Goal: Task Accomplishment & Management: Manage account settings

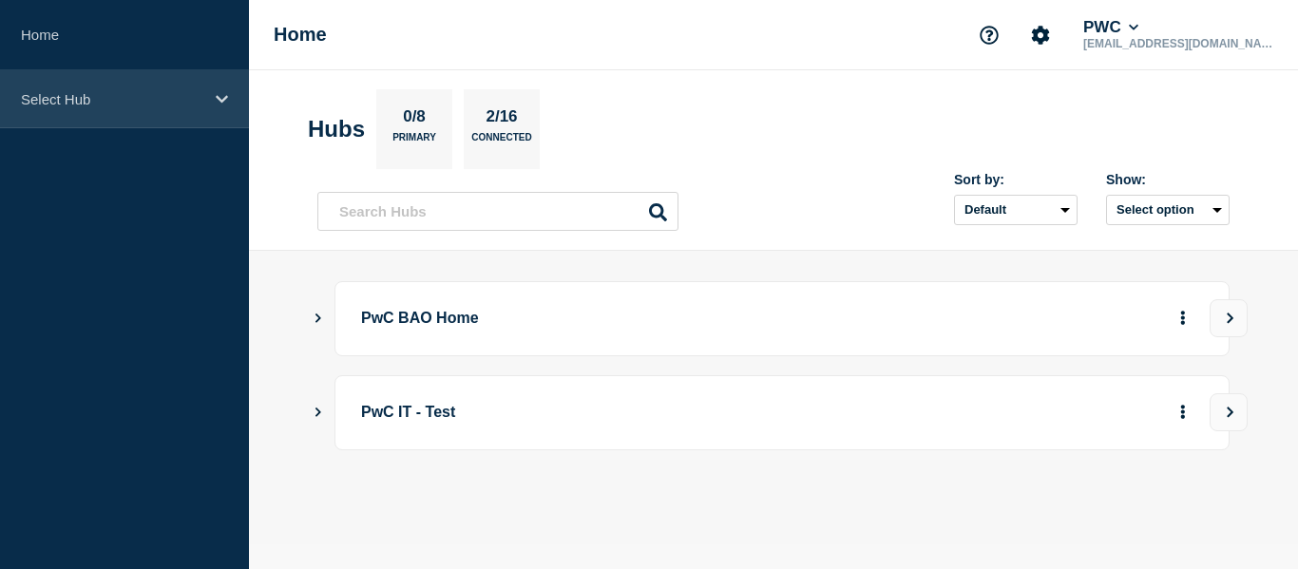
click at [90, 109] on div "Select Hub" at bounding box center [124, 99] width 249 height 58
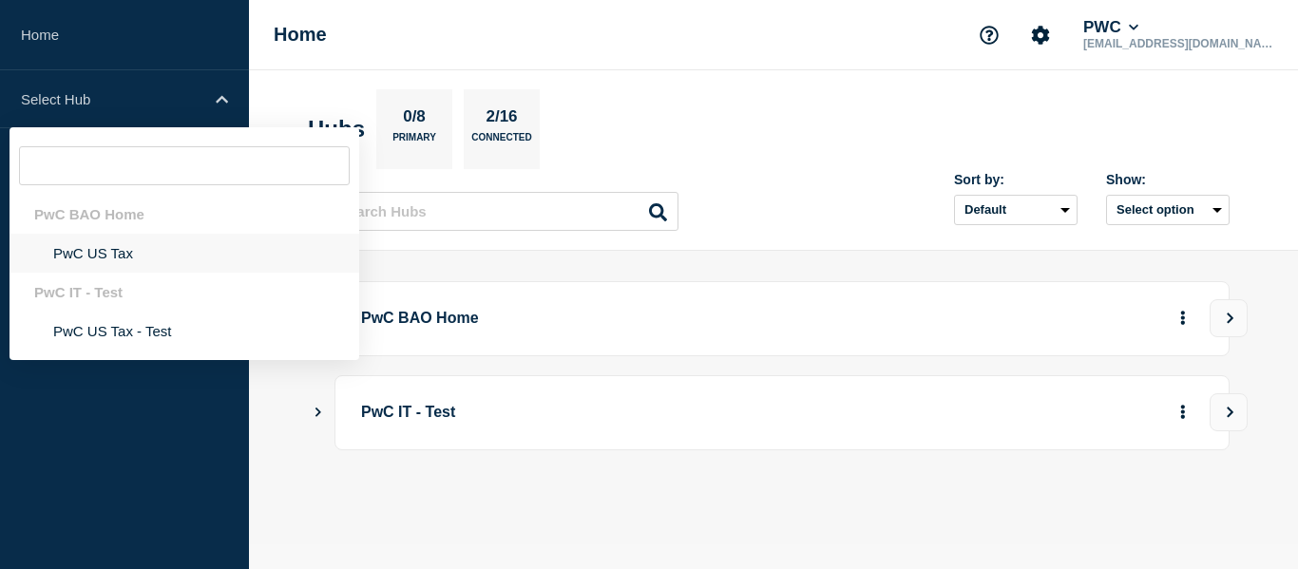
click at [93, 247] on li "PwC US Tax" at bounding box center [185, 253] width 350 height 39
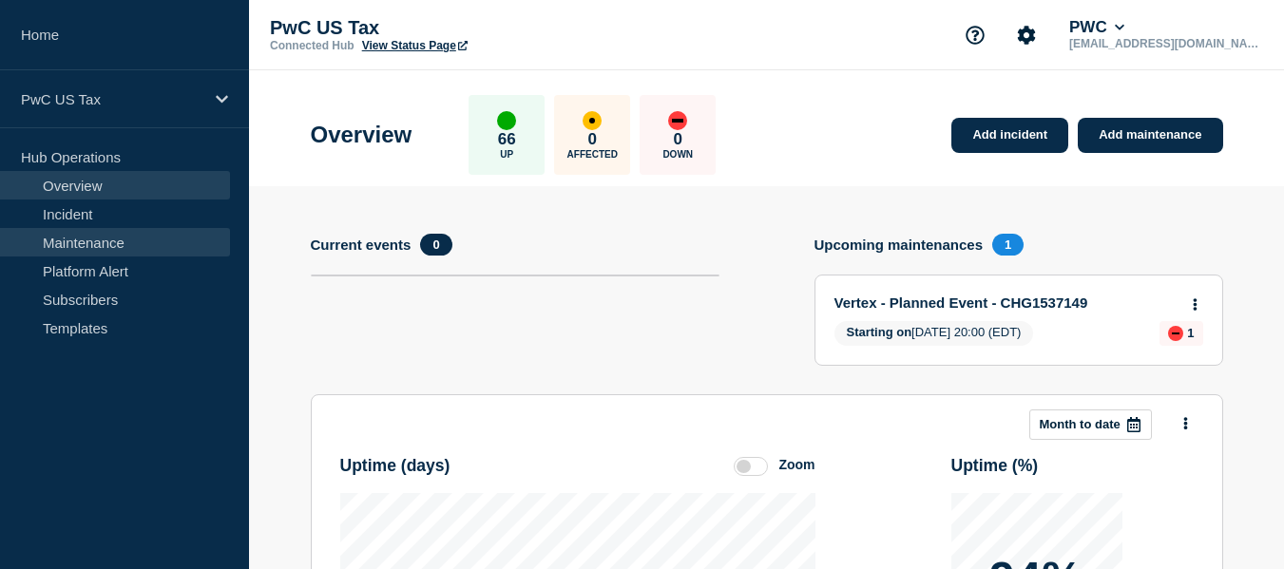
click at [73, 240] on link "Maintenance" at bounding box center [115, 242] width 230 height 29
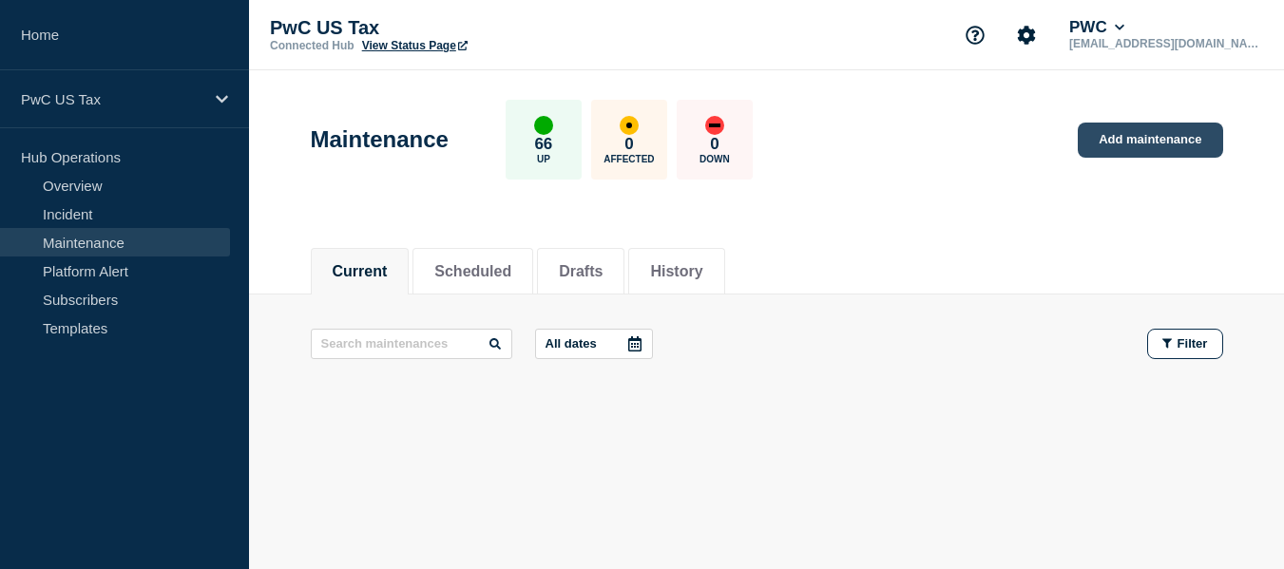
click at [1163, 135] on link "Add maintenance" at bounding box center [1149, 140] width 144 height 35
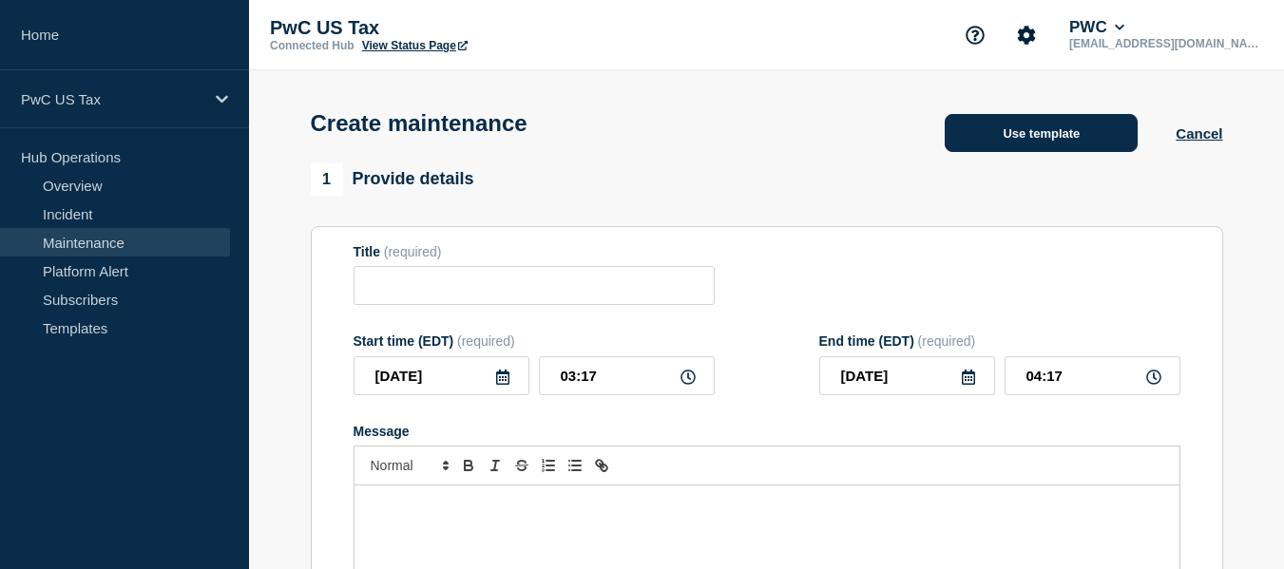
click at [1058, 141] on button "Use template" at bounding box center [1040, 133] width 193 height 38
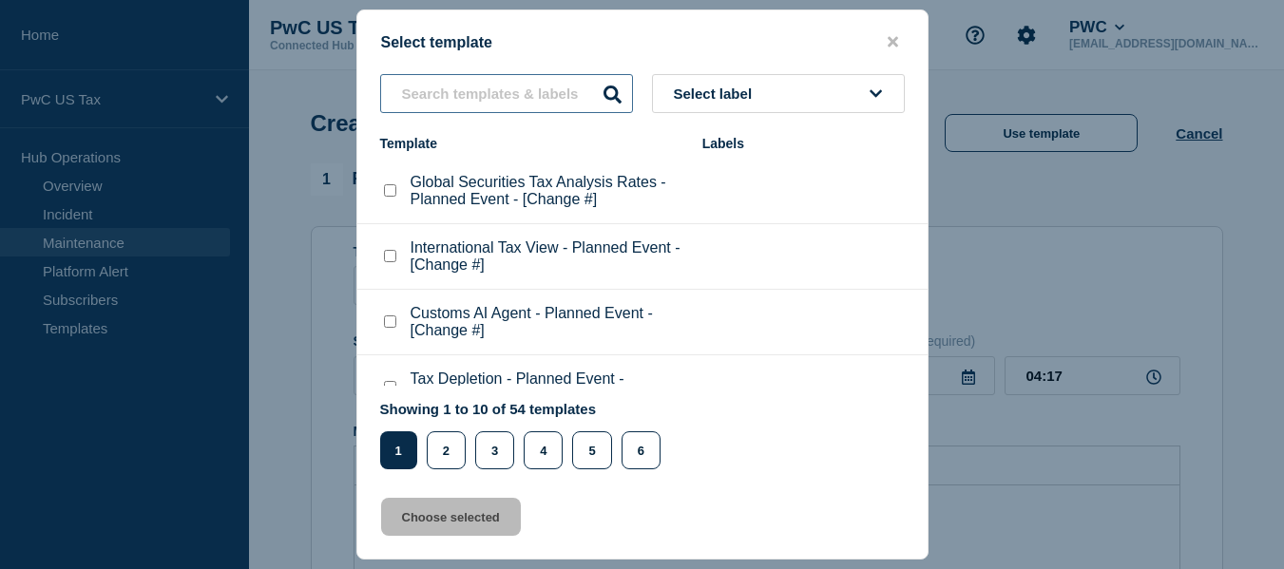
click at [508, 84] on input "text" at bounding box center [506, 93] width 253 height 39
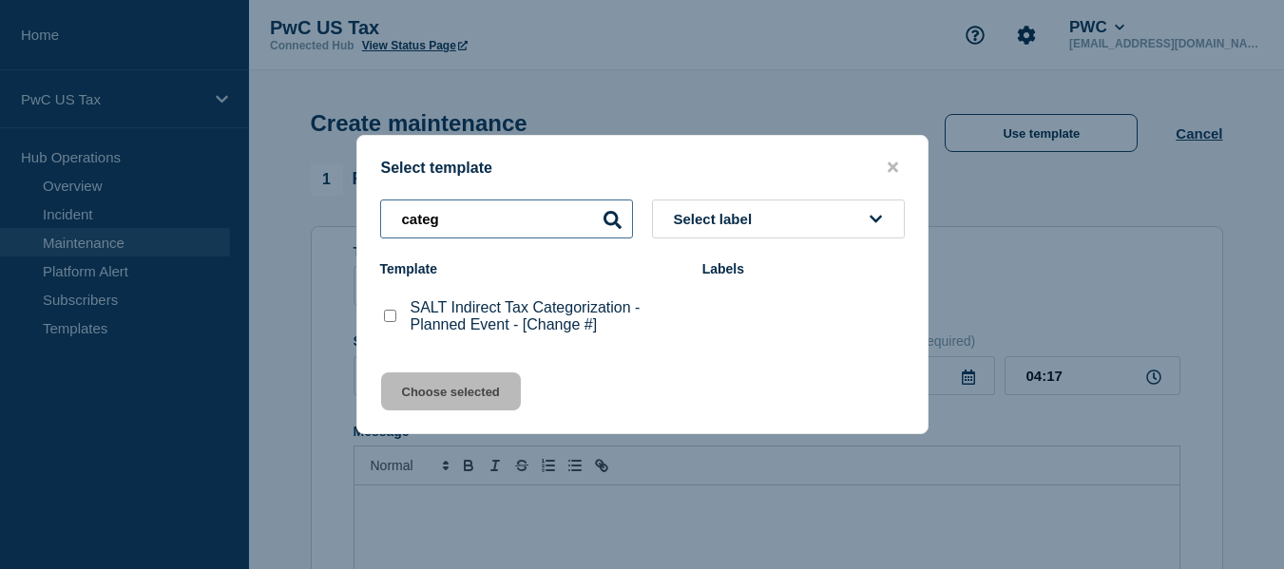
type input "categ"
click at [388, 319] on checkbox"] "SALT Indirect Tax Categorization - Planned Event - [Change #] checkbox" at bounding box center [390, 316] width 12 height 12
checkbox checkbox"] "true"
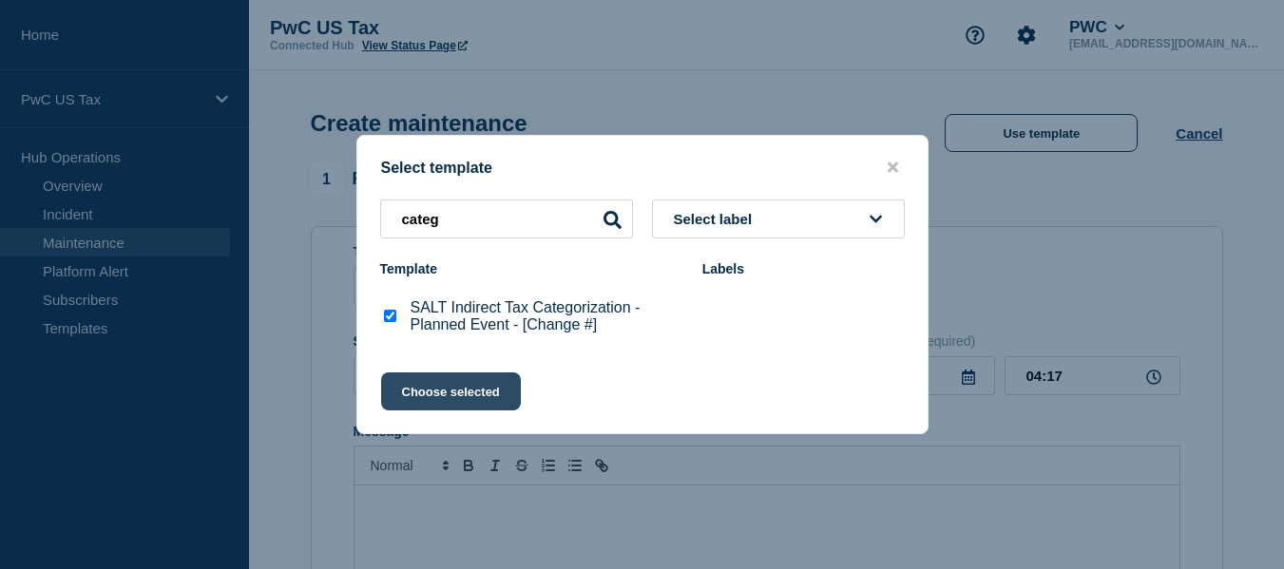
click at [458, 389] on button "Choose selected" at bounding box center [451, 391] width 140 height 38
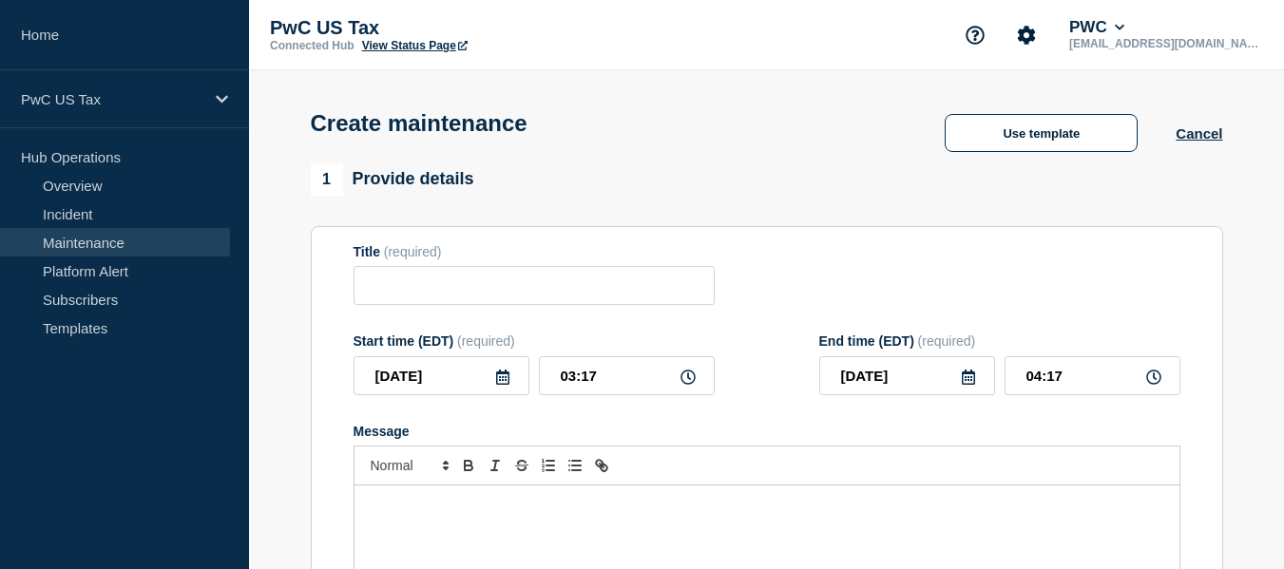
type input "SALT Indirect Tax Categorization - Planned Event - [Change #]"
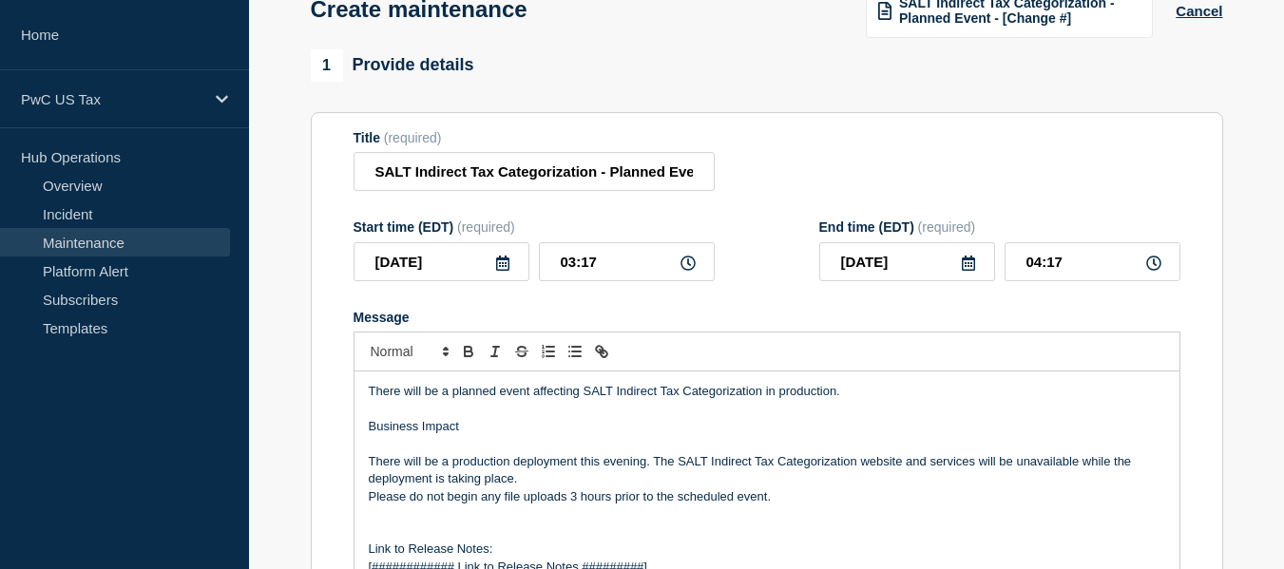
scroll to position [152, 0]
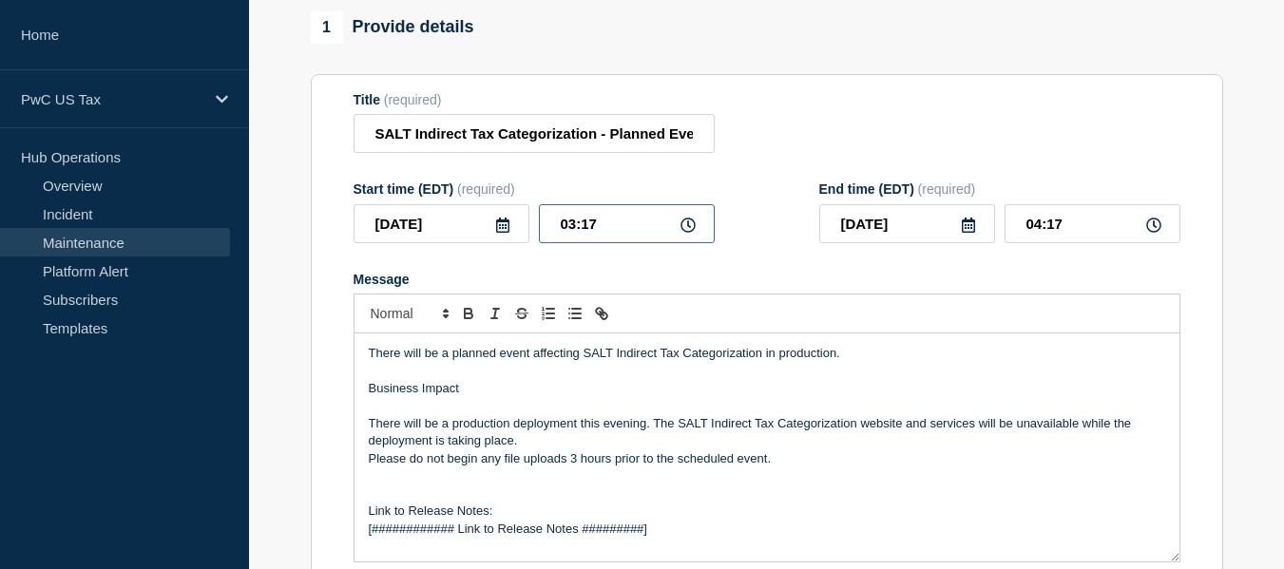
click at [590, 227] on input "03:17" at bounding box center [627, 223] width 176 height 39
type input "03:20"
type input "04:20"
click at [1030, 127] on div "Title (required) SALT Indirect Tax Categorization - Planned Event - [Change #]" at bounding box center [766, 123] width 827 height 62
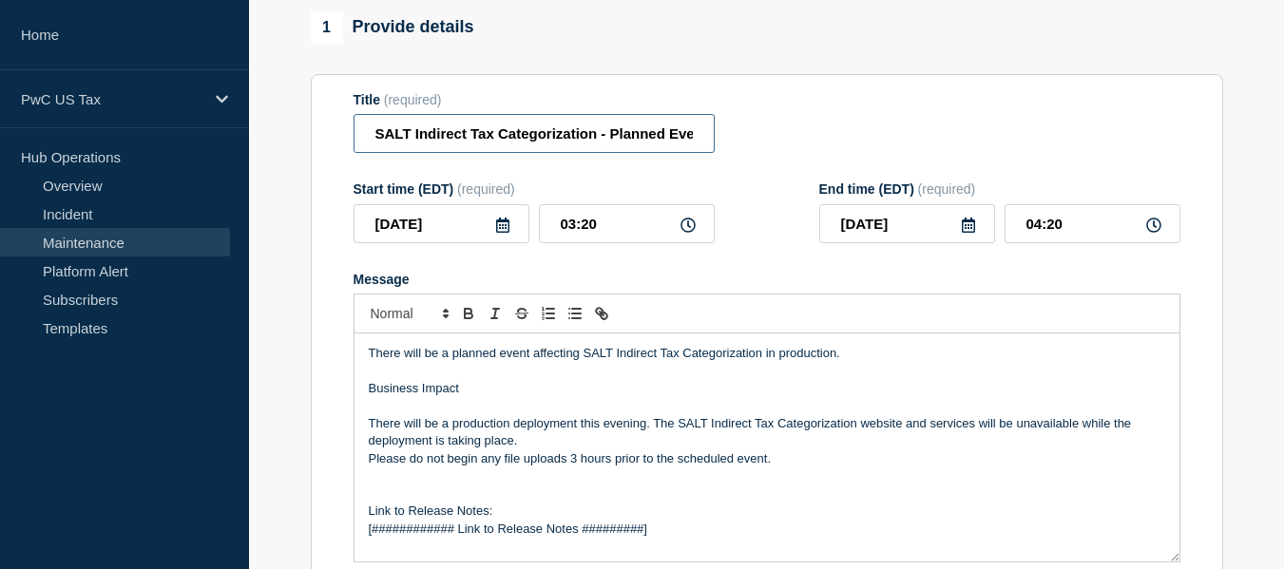
click at [612, 140] on input "SALT Indirect Tax Categorization - Planned Event - [Change #]" at bounding box center [533, 133] width 361 height 39
paste input "CHG1538950"
type input "SALT Indirect Tax Categorization - Planned Event - CHG1538950"
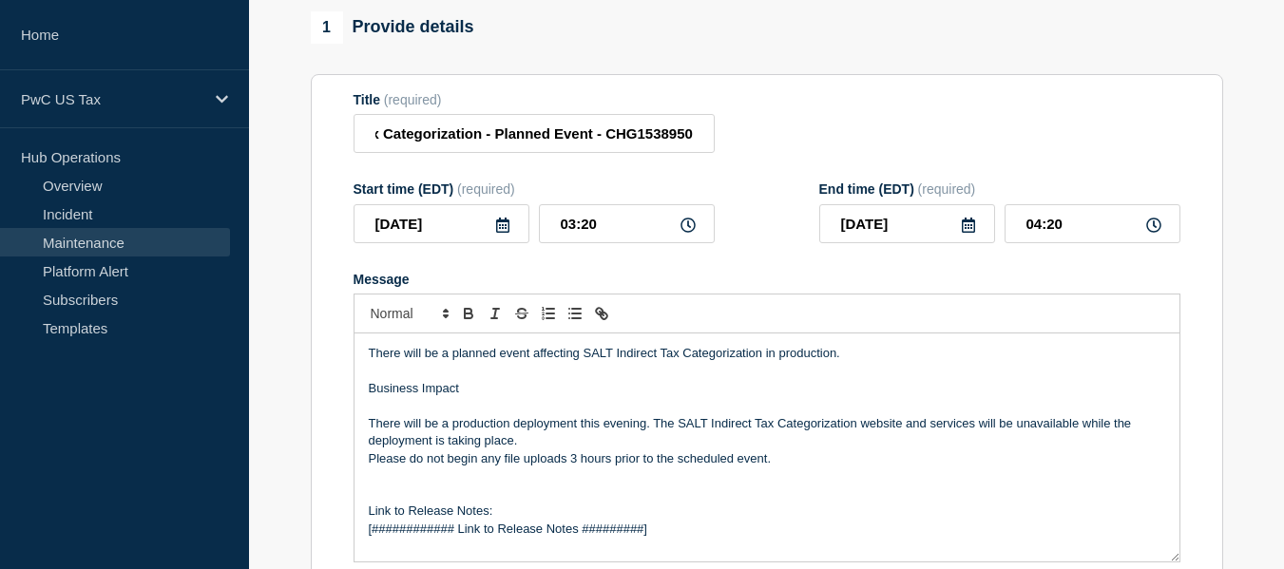
scroll to position [0, 0]
click at [906, 123] on div "Title (required) SALT Indirect Tax Categorization - Planned Event - CHG1538950" at bounding box center [766, 123] width 827 height 62
click at [1039, 230] on input "04:20" at bounding box center [1092, 223] width 176 height 39
type input "05:20"
click at [1157, 137] on div "Title (required) SALT Indirect Tax Categorization - Planned Event - CHG1538950" at bounding box center [766, 123] width 827 height 62
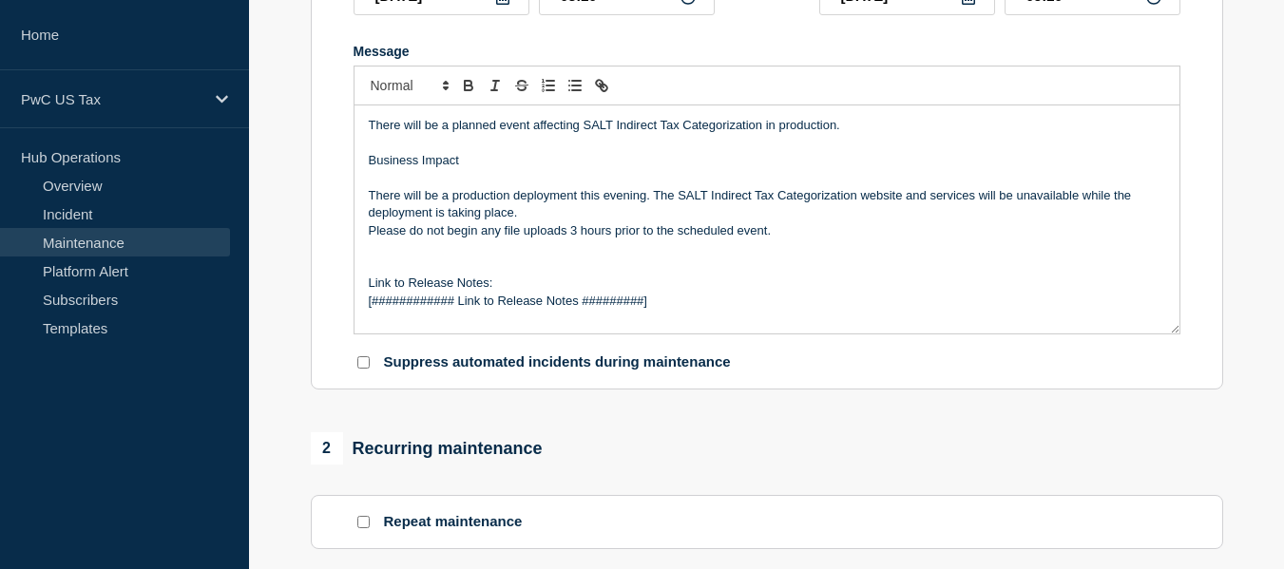
scroll to position [342, 0]
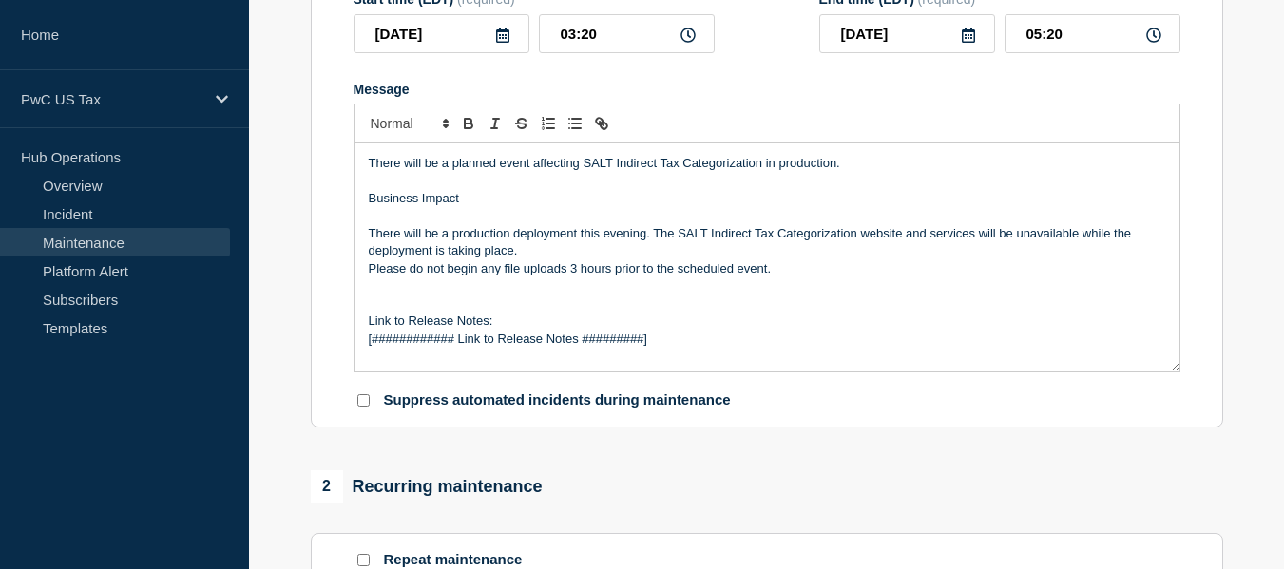
click at [527, 346] on p "[############ Link to Release Notes #########]" at bounding box center [767, 339] width 796 height 17
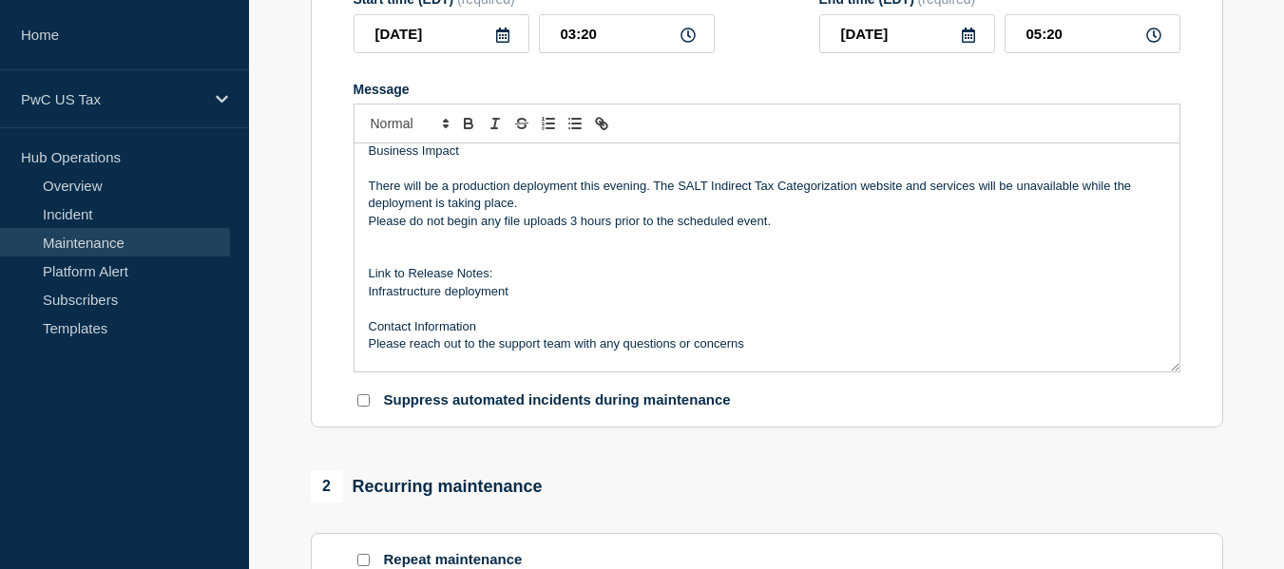
scroll to position [12, 0]
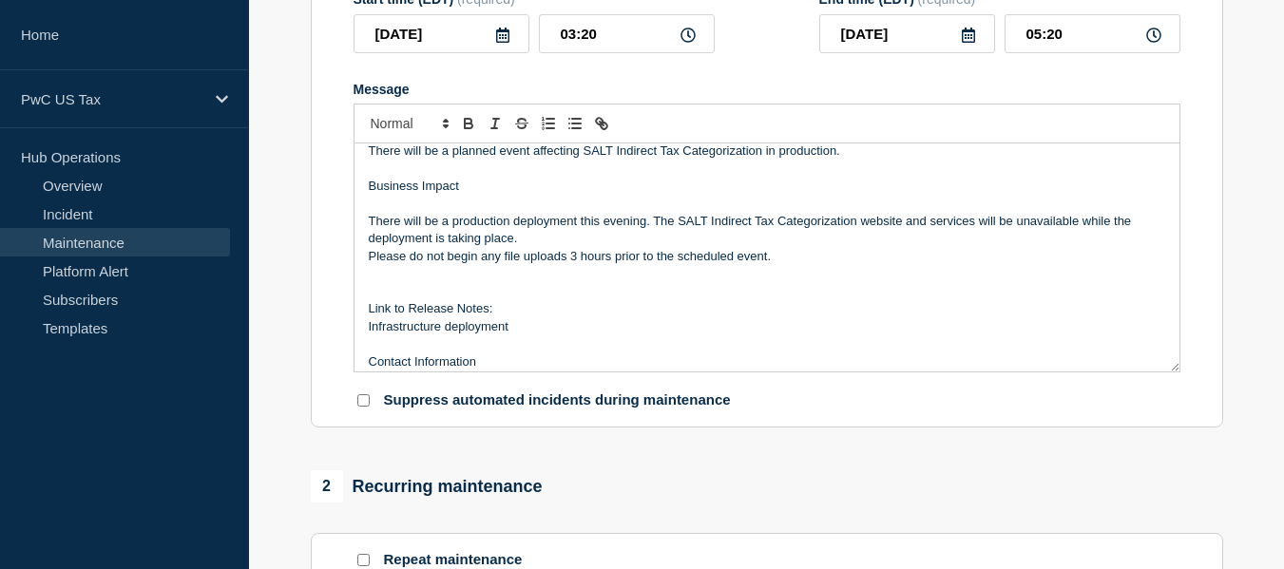
click at [1258, 205] on section "1 Provide details Title (required) SALT Indirect Tax Categorization - Planned E…" at bounding box center [766, 530] width 1035 height 1419
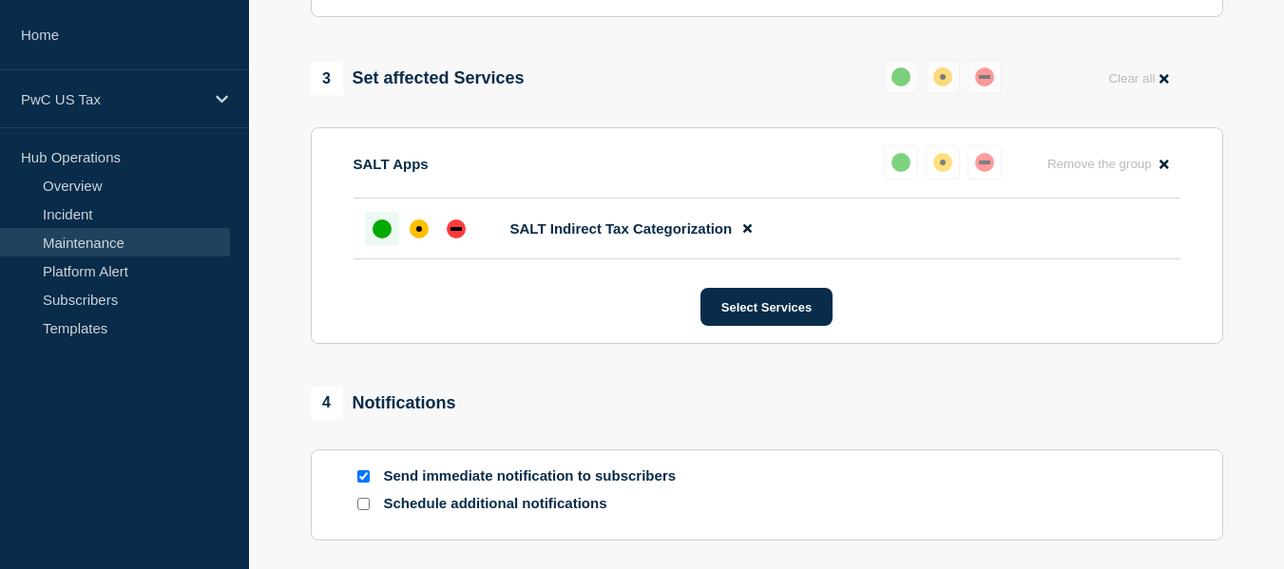
scroll to position [950, 0]
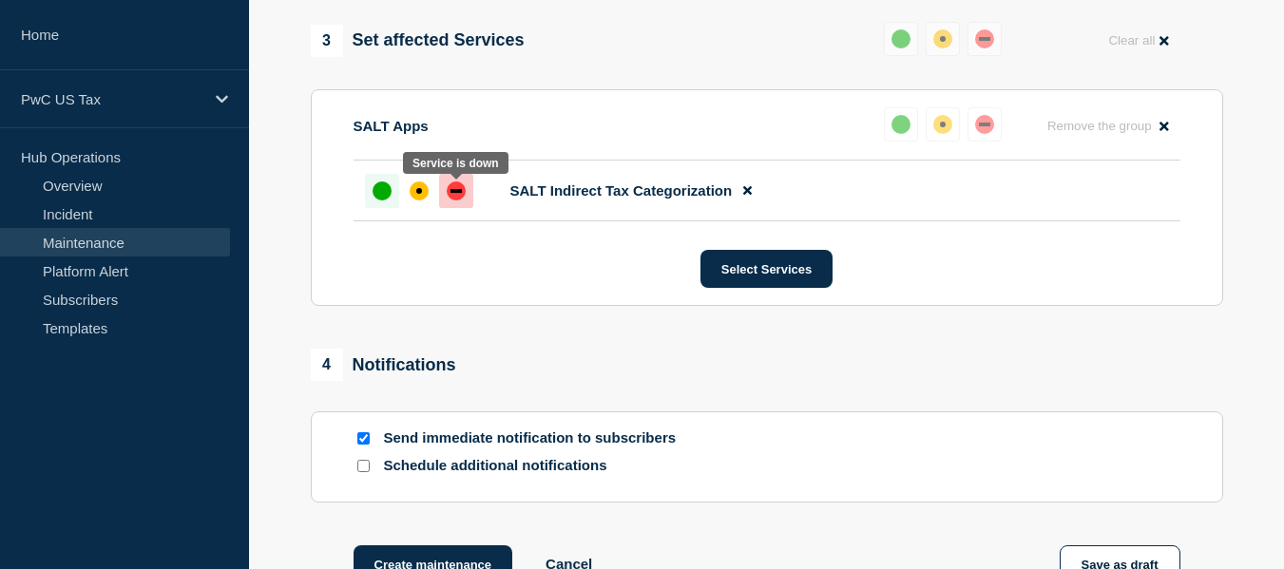
click at [462, 199] on div "down" at bounding box center [456, 190] width 19 height 19
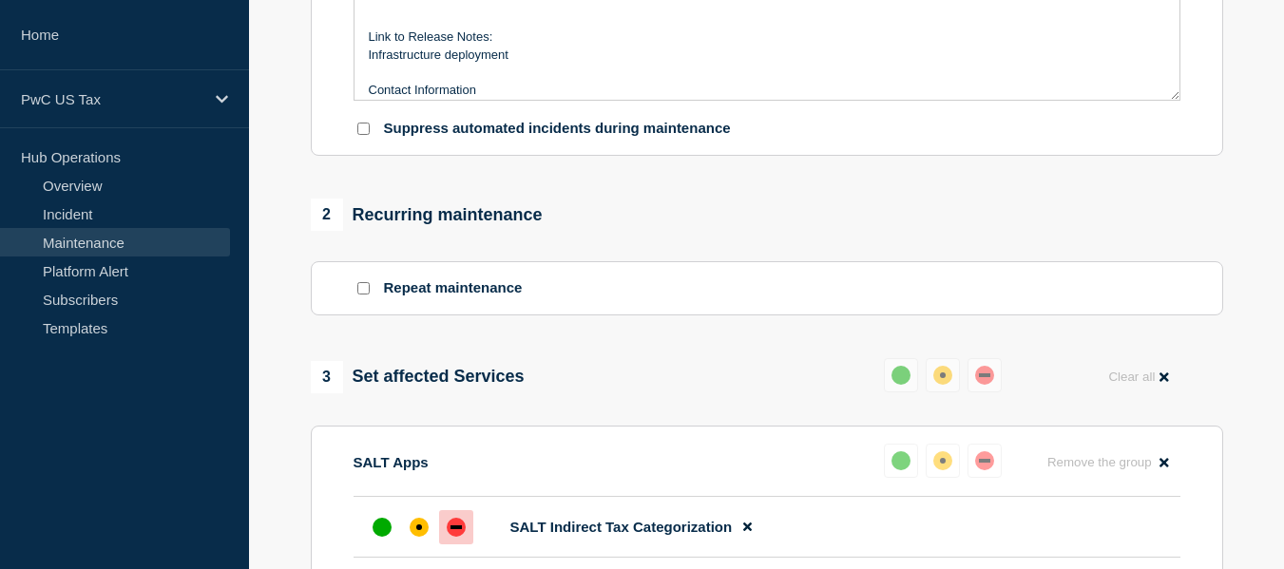
scroll to position [116, 0]
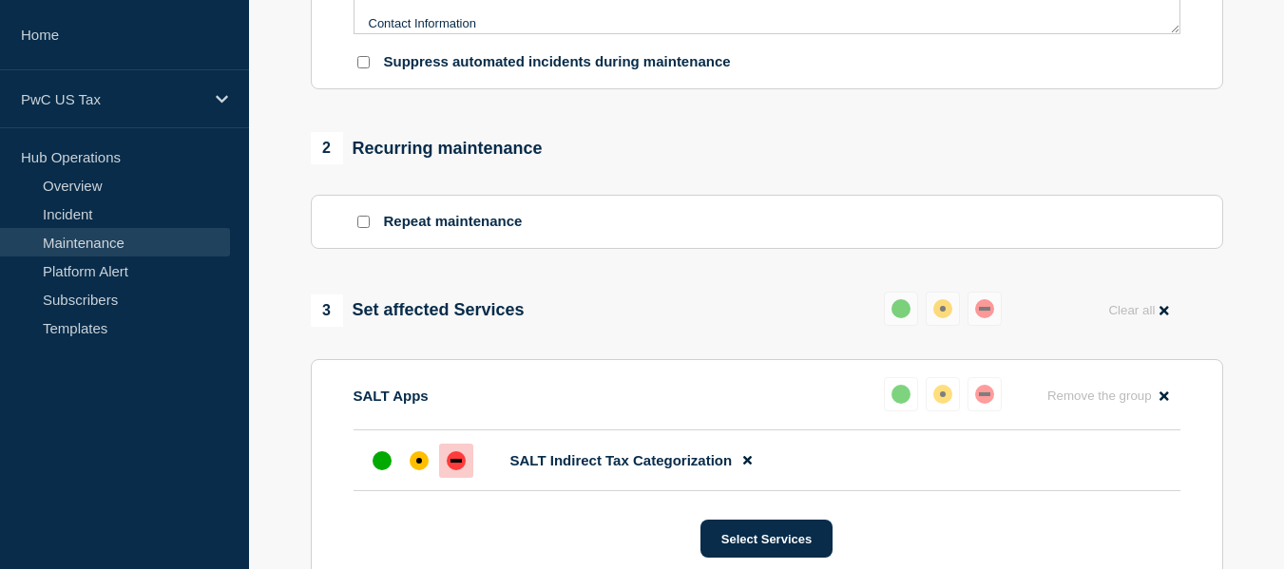
scroll to position [1178, 0]
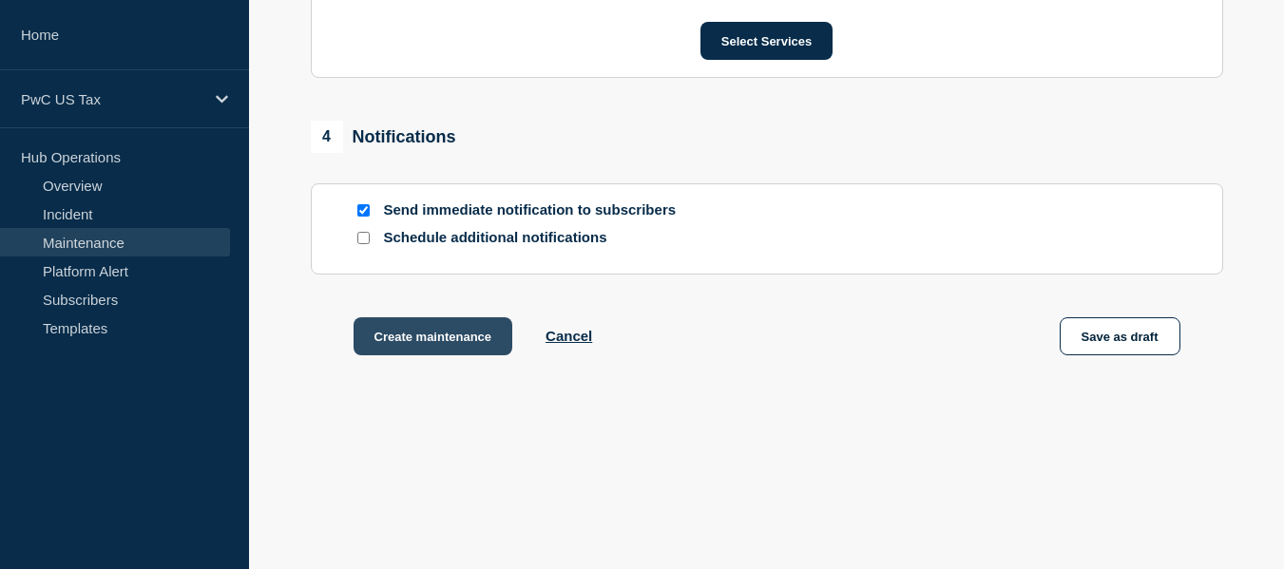
click at [415, 348] on button "Create maintenance" at bounding box center [433, 336] width 160 height 38
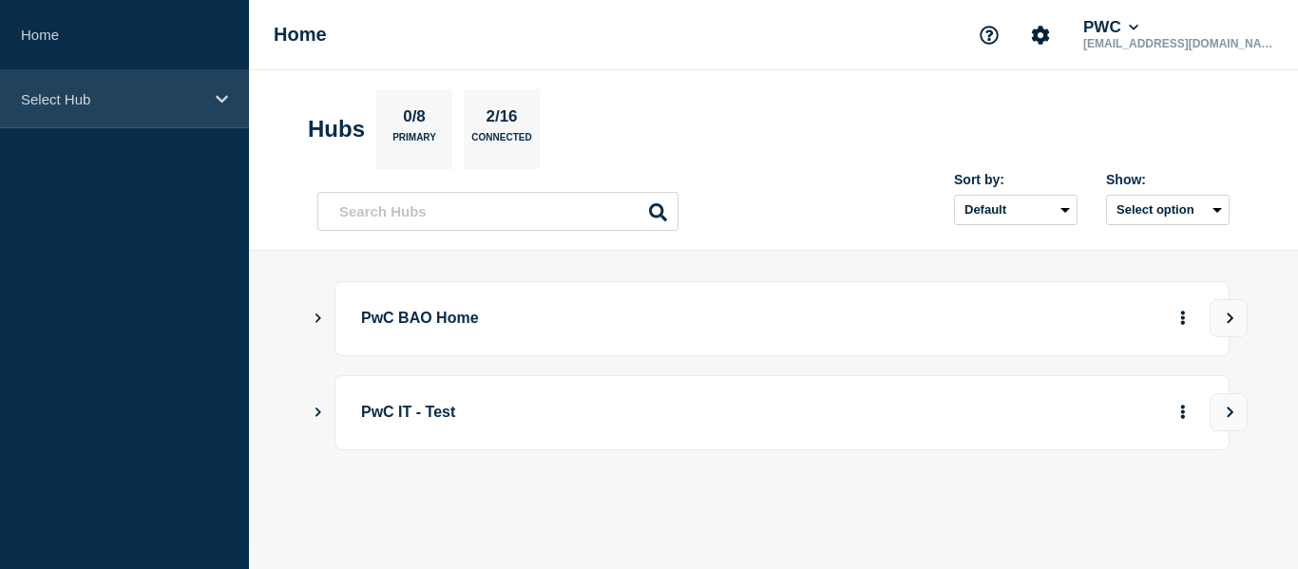
click at [210, 100] on div "Select Hub" at bounding box center [124, 99] width 249 height 58
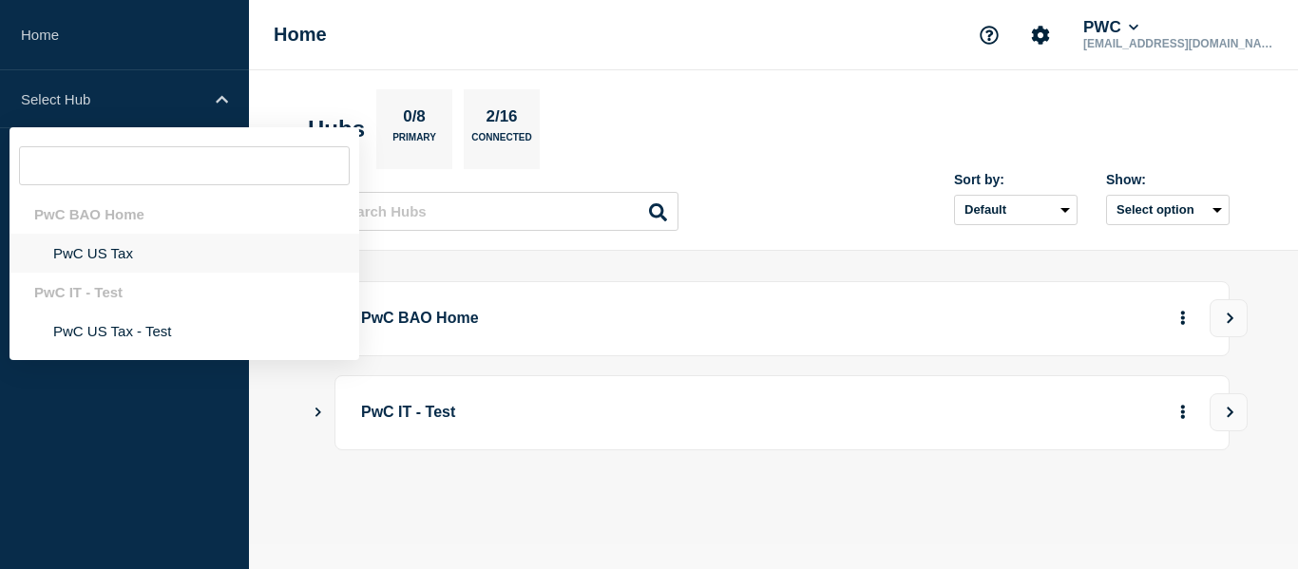
click at [106, 257] on li "PwC US Tax" at bounding box center [185, 253] width 350 height 39
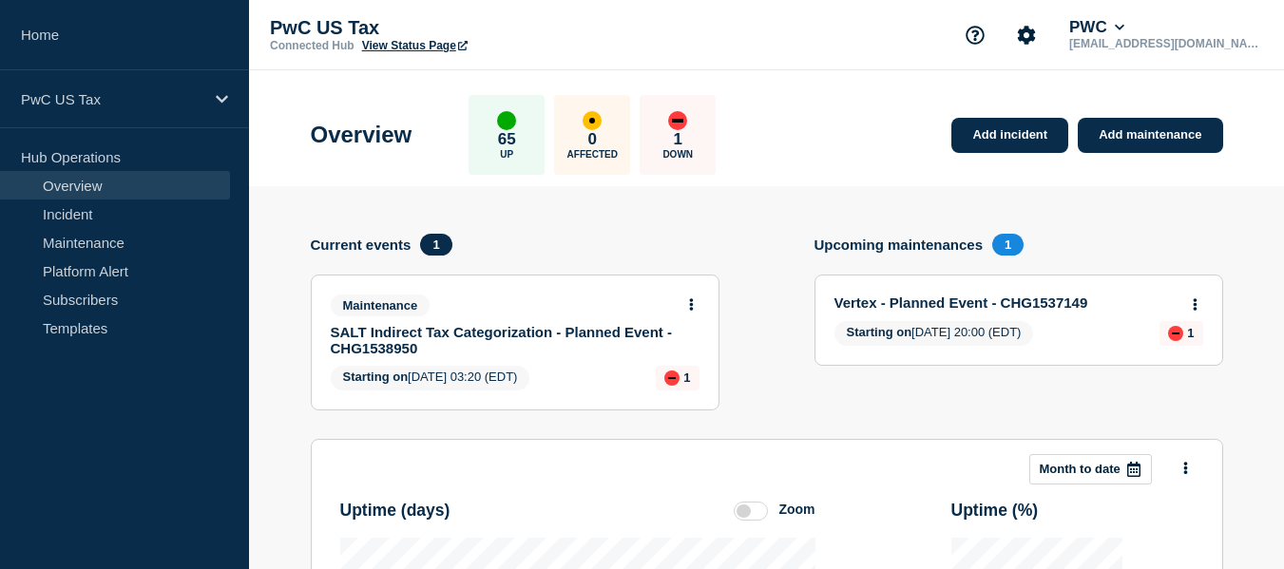
click at [513, 328] on link "SALT Indirect Tax Categorization - Planned Event - CHG1538950" at bounding box center [502, 340] width 343 height 32
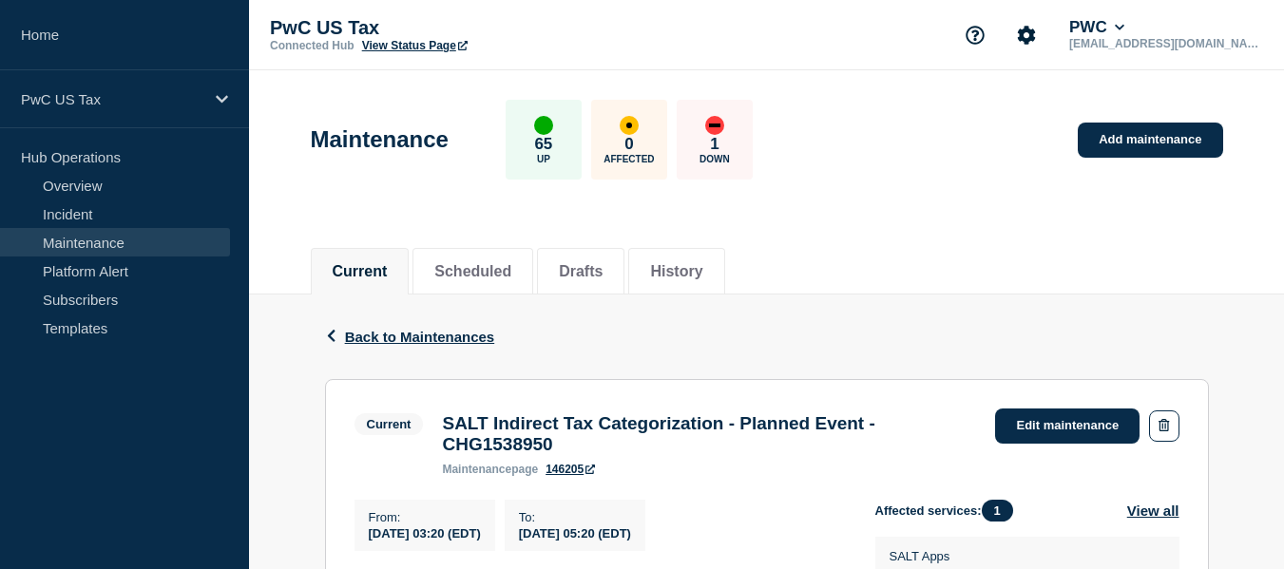
click at [1014, 344] on div "Back Back to Maintenances" at bounding box center [767, 337] width 884 height 85
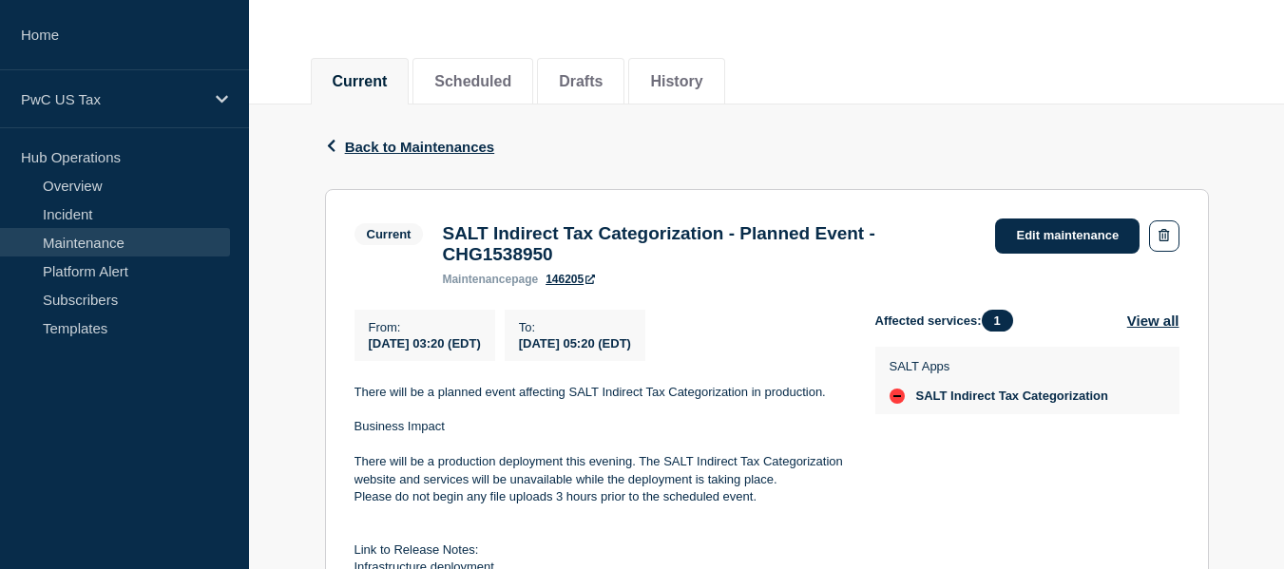
scroll to position [266, 0]
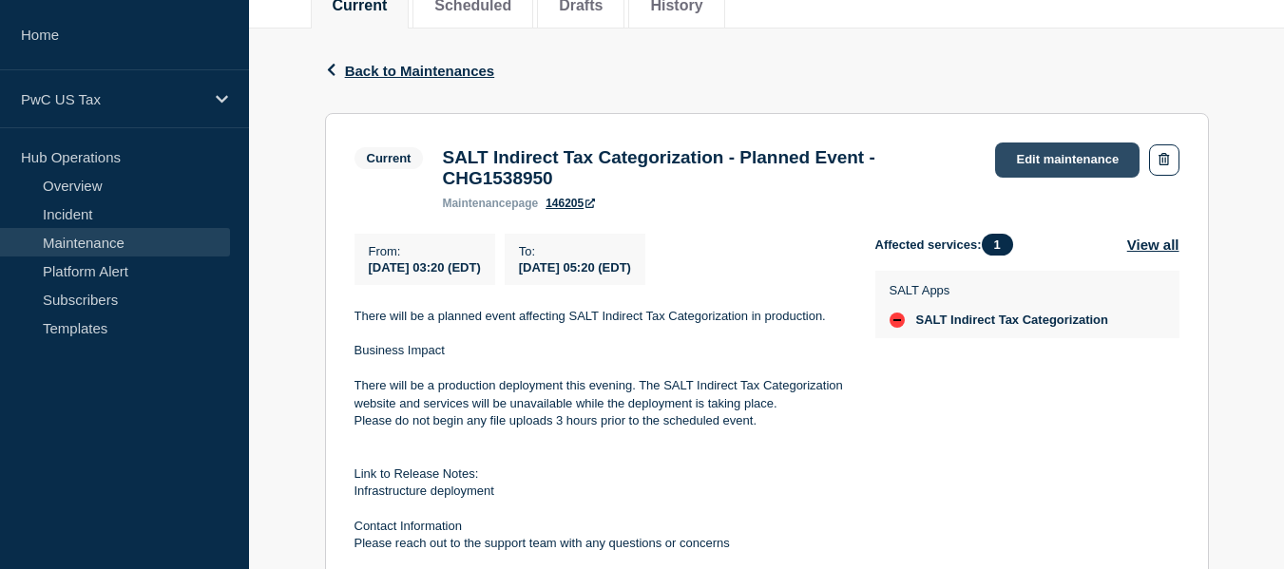
click at [1053, 163] on link "Edit maintenance" at bounding box center [1067, 160] width 144 height 35
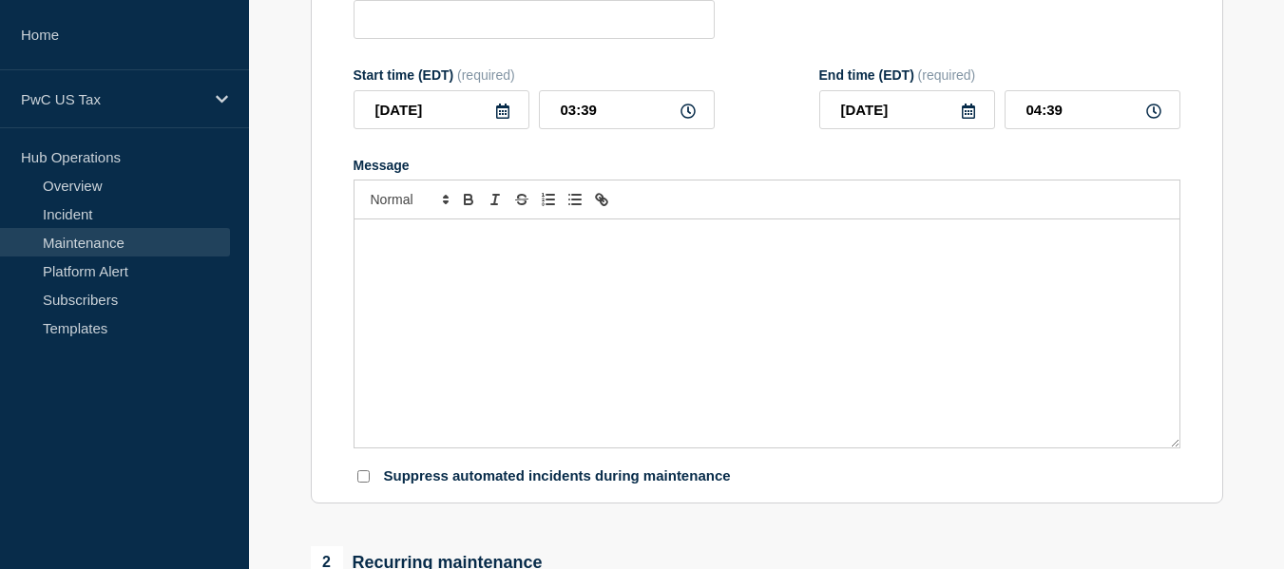
type input "SALT Indirect Tax Categorization - Planned Event - CHG1538950"
type input "03:20"
type input "05:20"
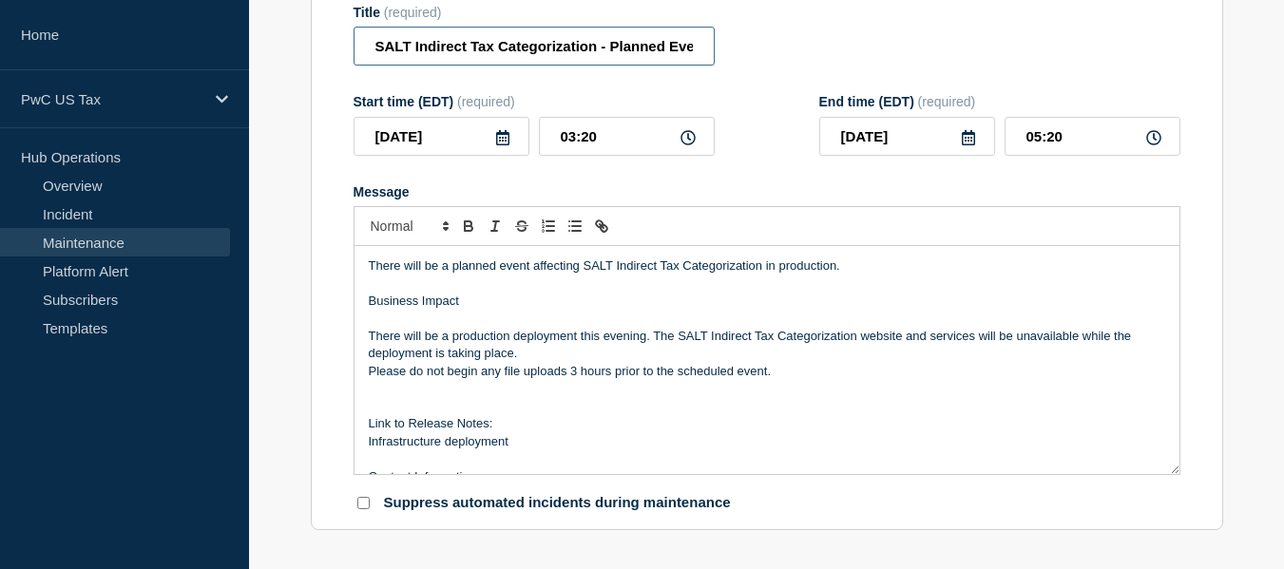
click at [584, 58] on input "SALT Indirect Tax Categorization - Planned Event - CHG1538950" at bounding box center [533, 46] width 361 height 39
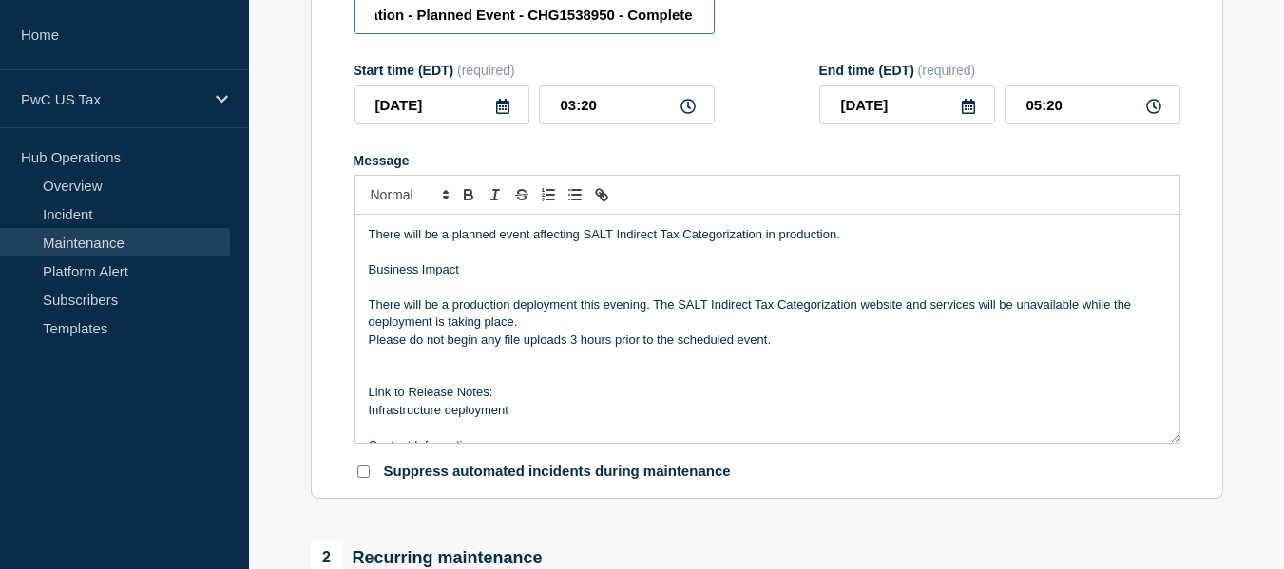
scroll to position [0, 201]
type input "SALT Indirect Tax Categorization - Planned Event - CHG1538950 - Completed"
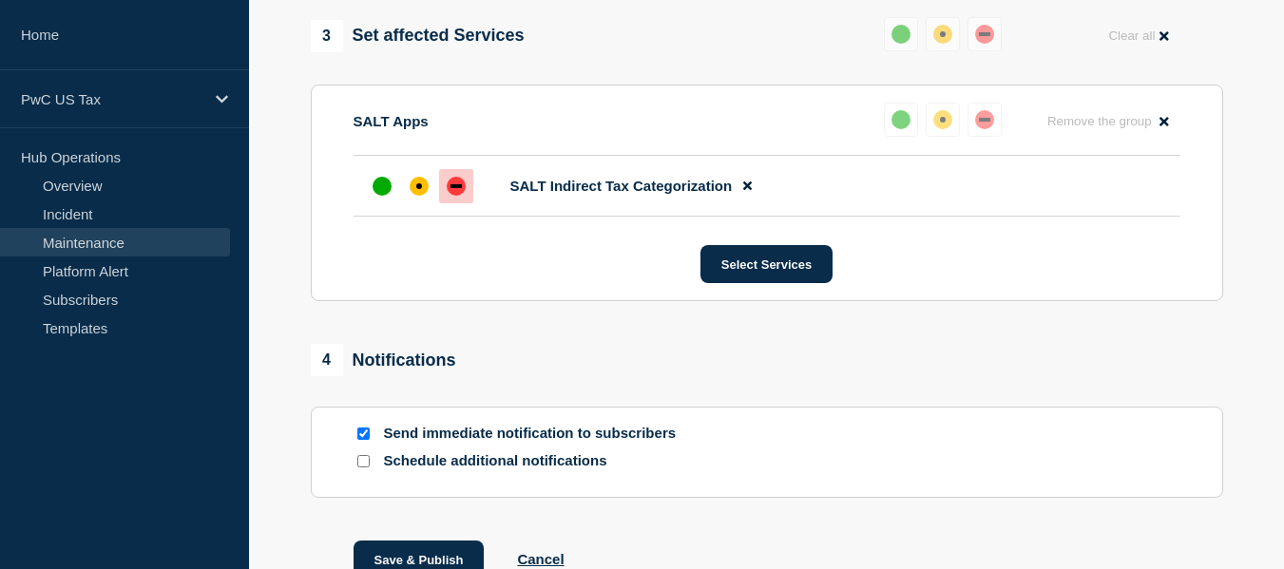
scroll to position [1019, 0]
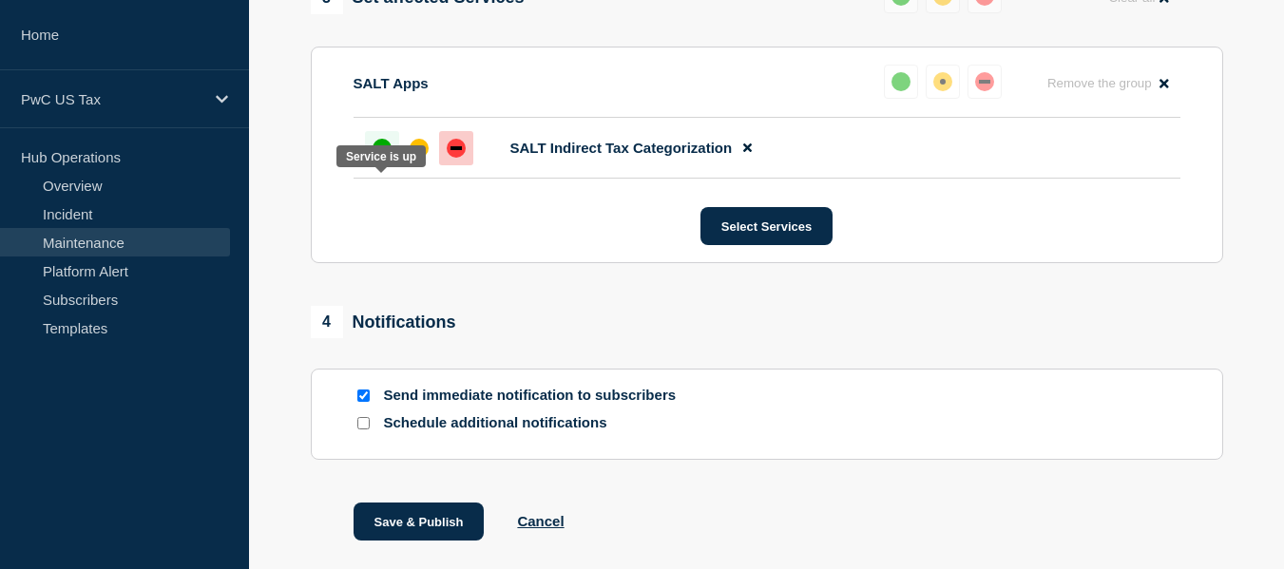
click at [378, 158] on div "up" at bounding box center [381, 148] width 19 height 19
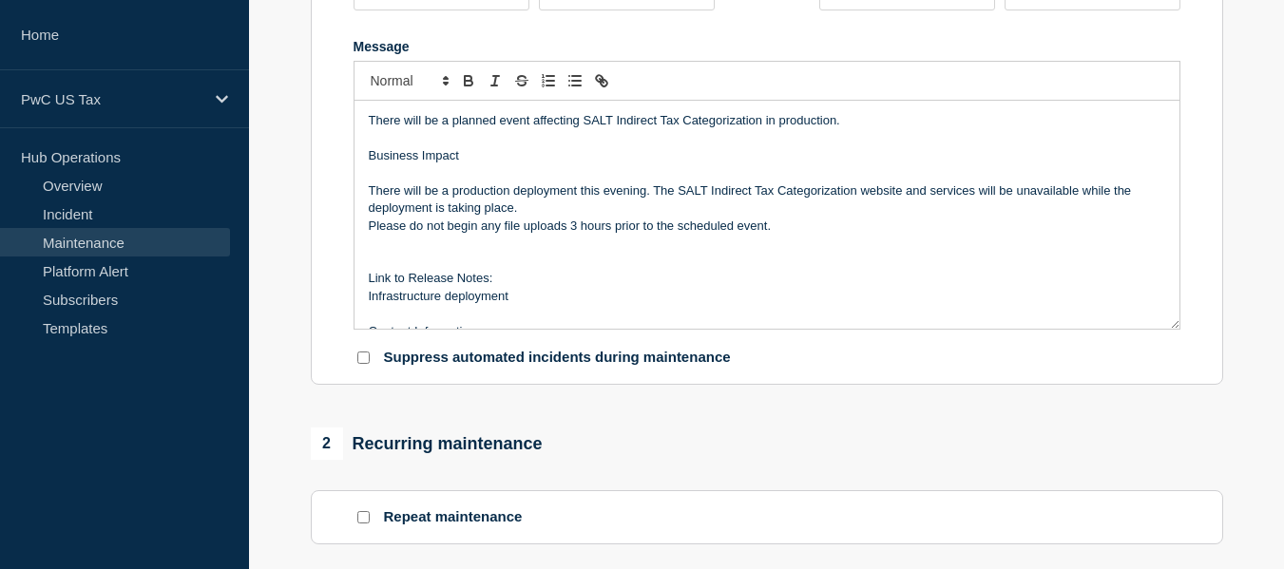
scroll to position [373, 0]
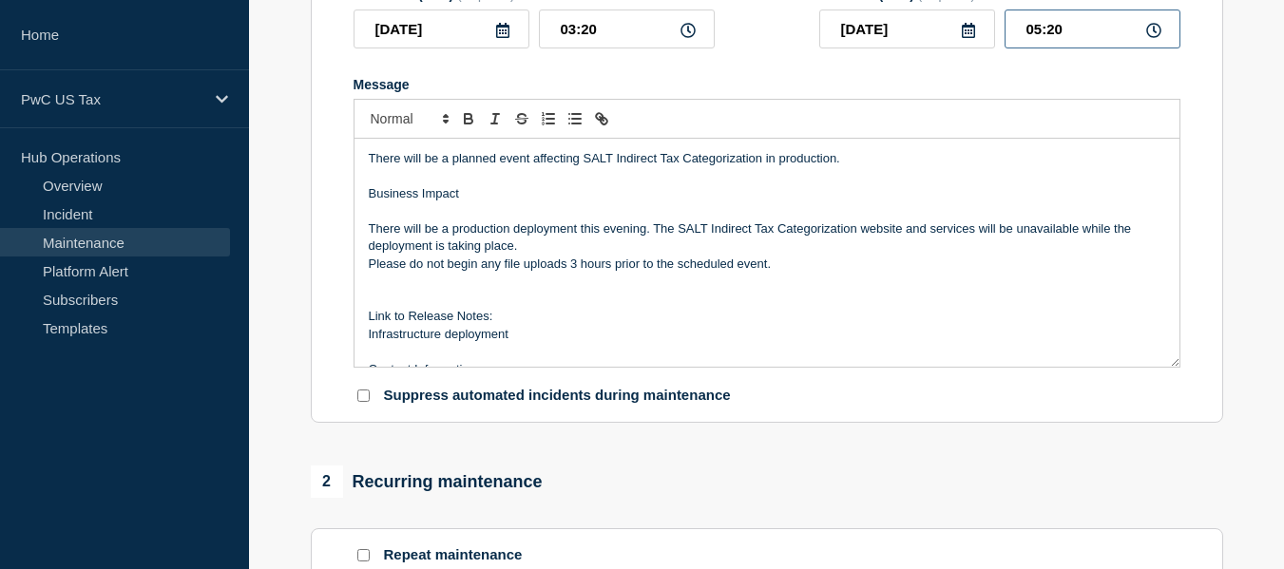
click at [1036, 48] on input "05:20" at bounding box center [1092, 29] width 176 height 39
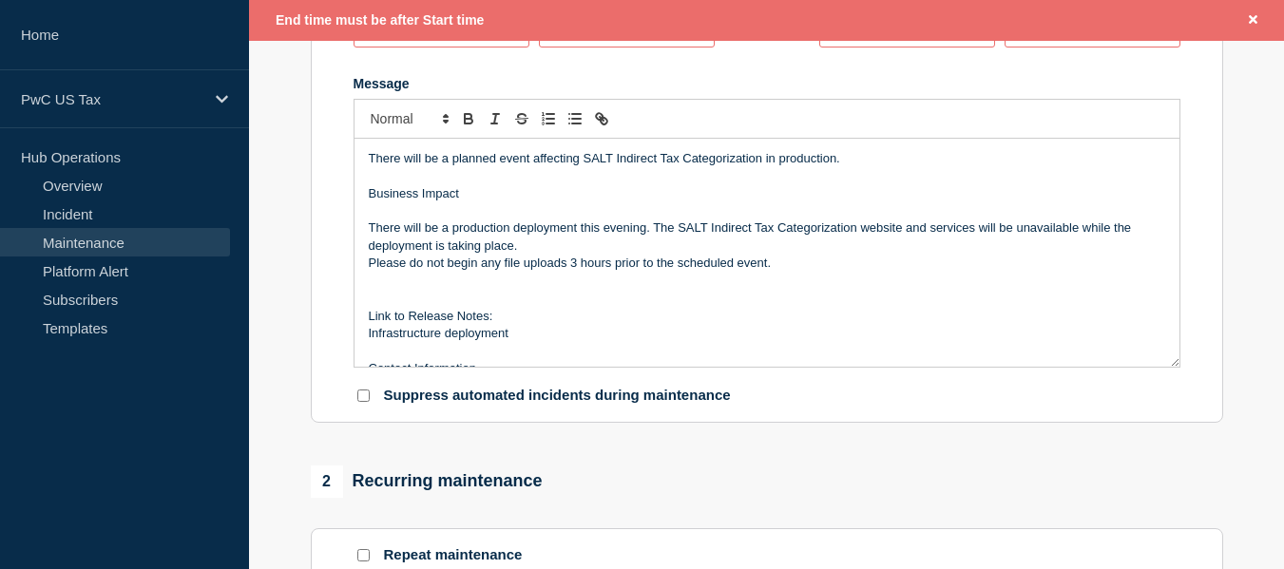
type input "03:40"
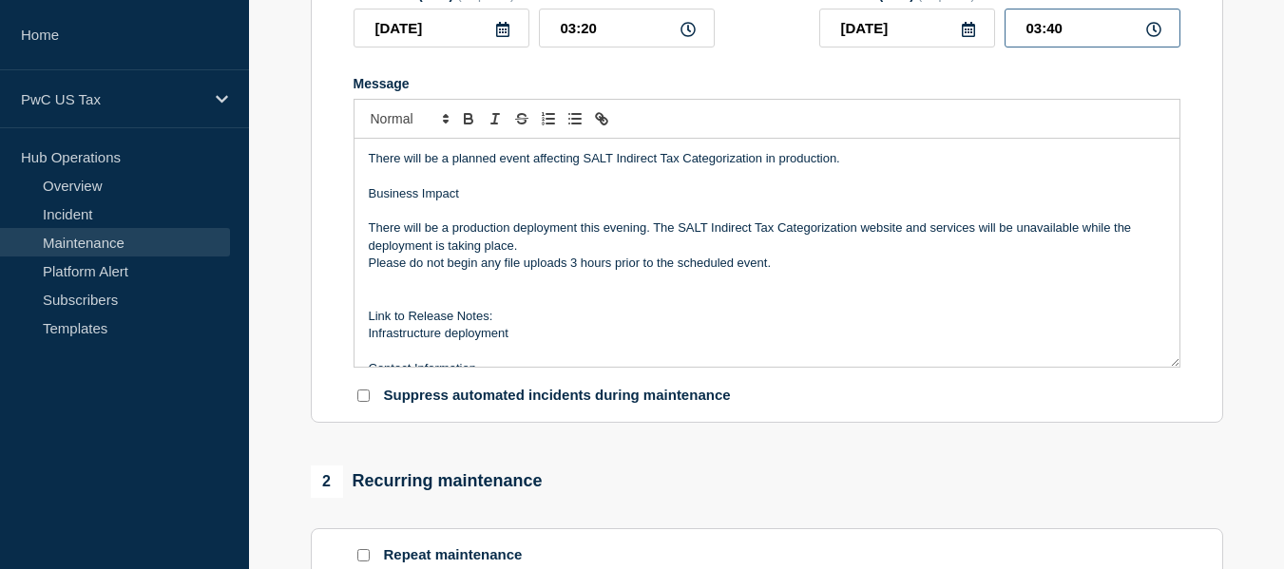
scroll to position [373, 0]
click at [1258, 265] on section "1 Provide details Title (required) SALT Indirect Tax Categorization - Planned E…" at bounding box center [766, 526] width 1035 height 1419
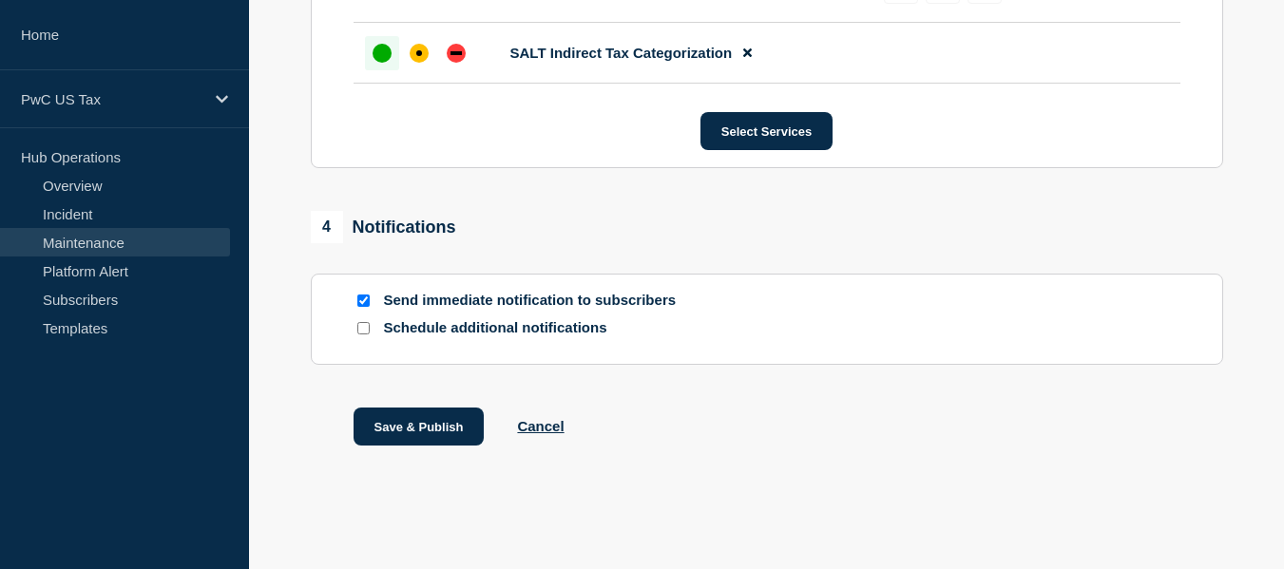
scroll to position [1155, 0]
click at [390, 437] on button "Save & Publish" at bounding box center [418, 427] width 131 height 38
